Goal: Navigation & Orientation: Find specific page/section

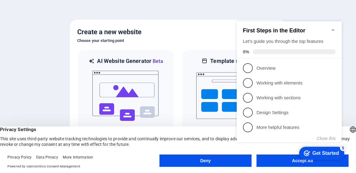
click at [332, 28] on icon "Minimize checklist" at bounding box center [333, 30] width 5 height 5
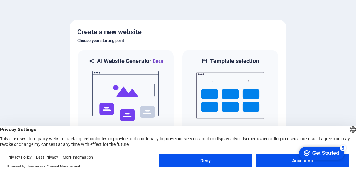
click at [237, 159] on button "Deny" at bounding box center [206, 161] width 92 height 12
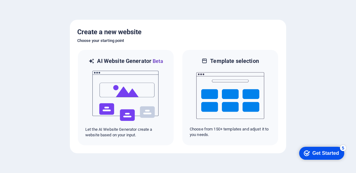
click at [310, 96] on div at bounding box center [178, 86] width 356 height 173
click at [301, 107] on div at bounding box center [178, 86] width 356 height 173
drag, startPoint x: 323, startPoint y: 150, endPoint x: 382, endPoint y: 243, distance: 110.1
click at [322, 151] on div "Get Started" at bounding box center [326, 154] width 27 height 6
